Goal: Unclear: Browse casually

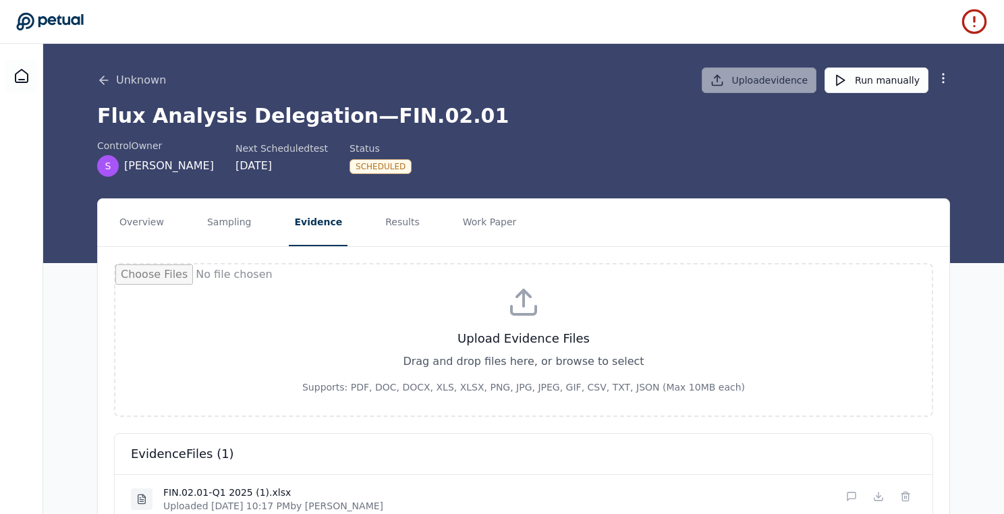
scroll to position [70, 0]
